Goal: Transaction & Acquisition: Subscribe to service/newsletter

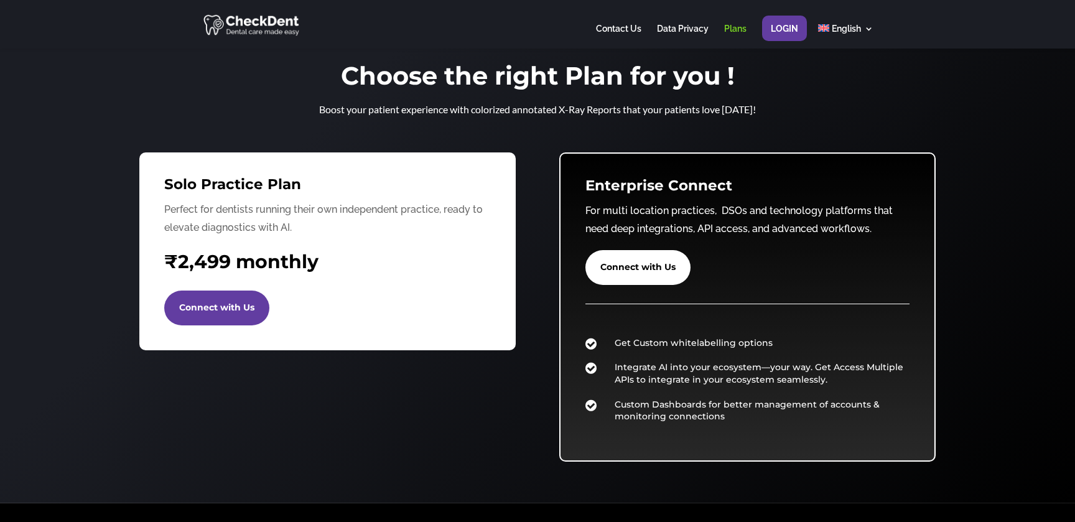
scroll to position [49, 0]
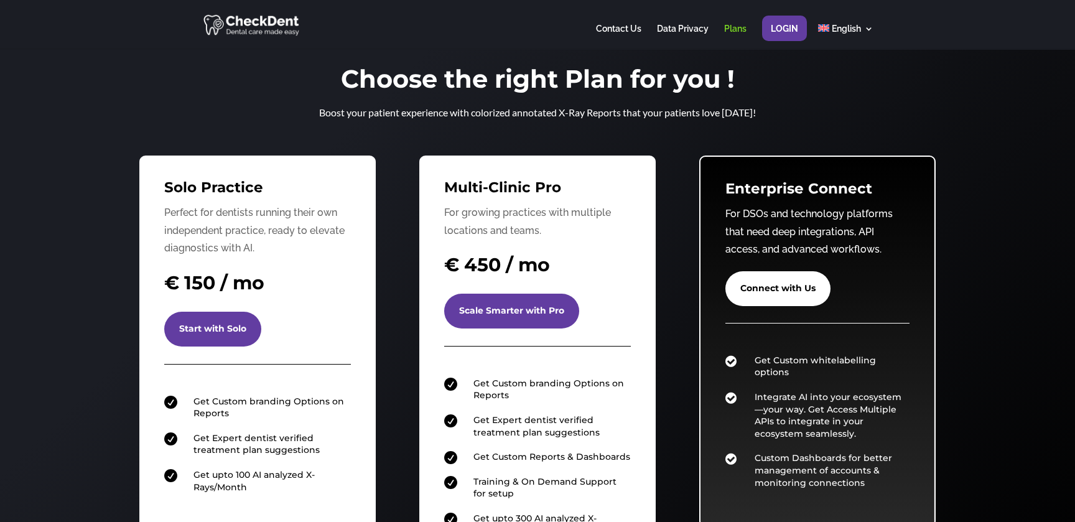
scroll to position [2, 0]
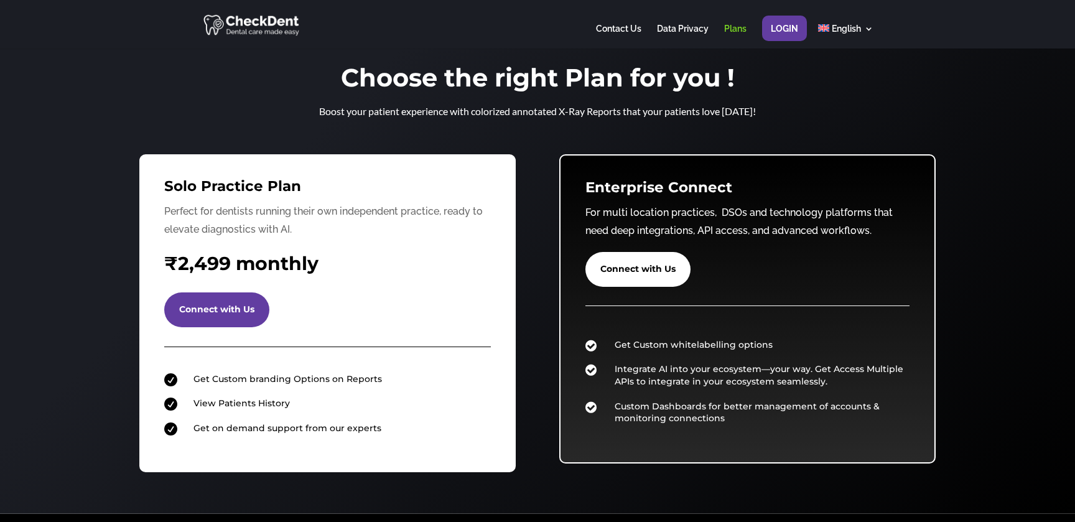
scroll to position [3, 0]
